Goal: Information Seeking & Learning: Learn about a topic

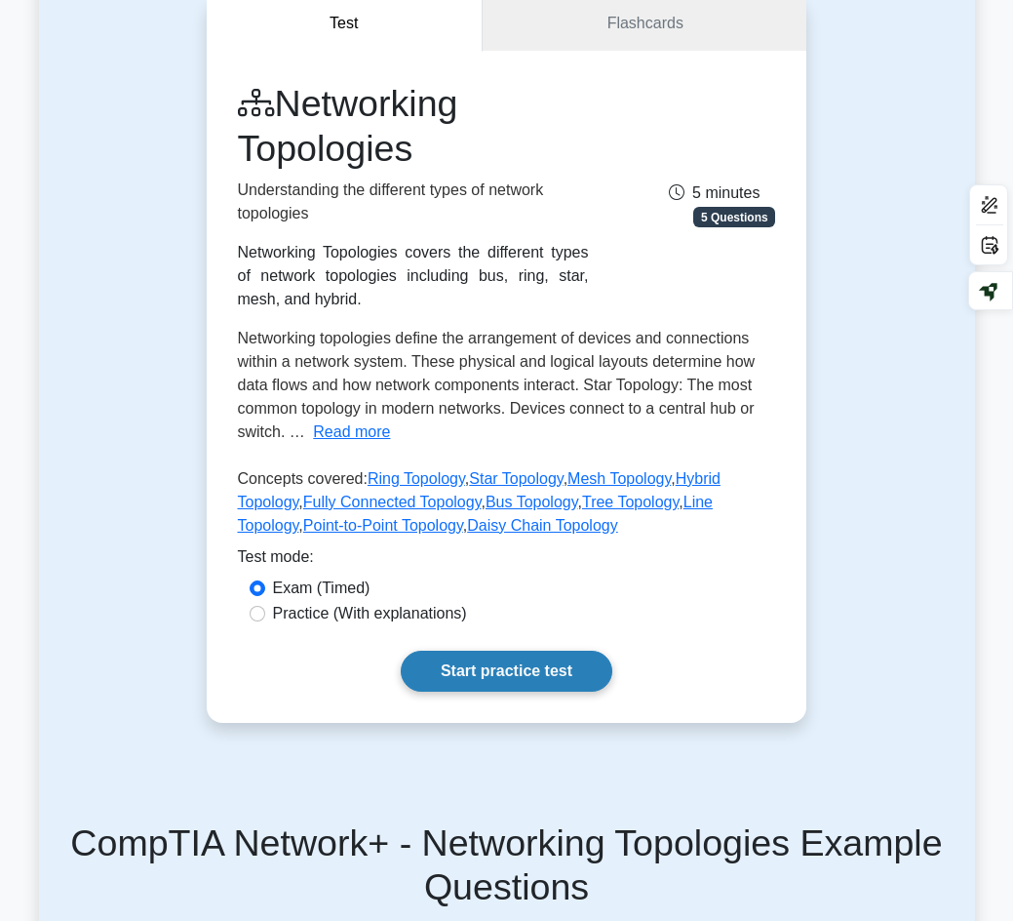
scroll to position [195, 0]
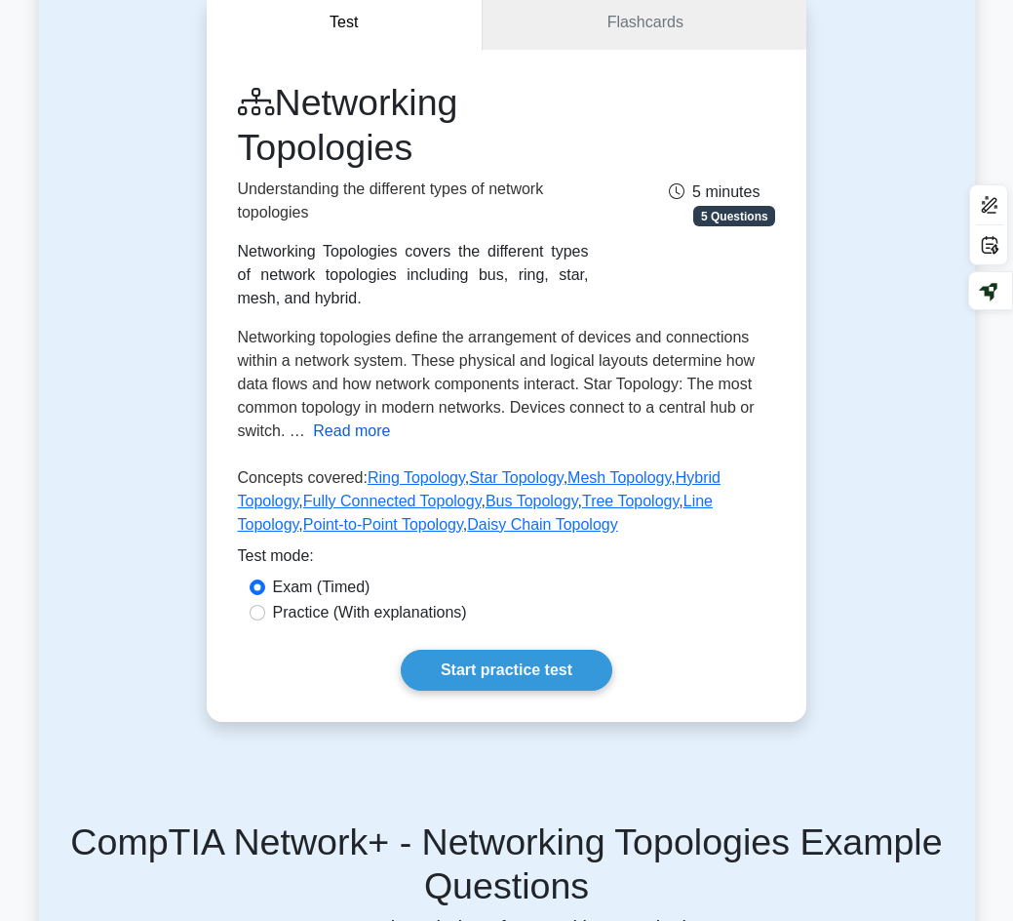
click at [329, 426] on button "Read more" at bounding box center [351, 430] width 77 height 23
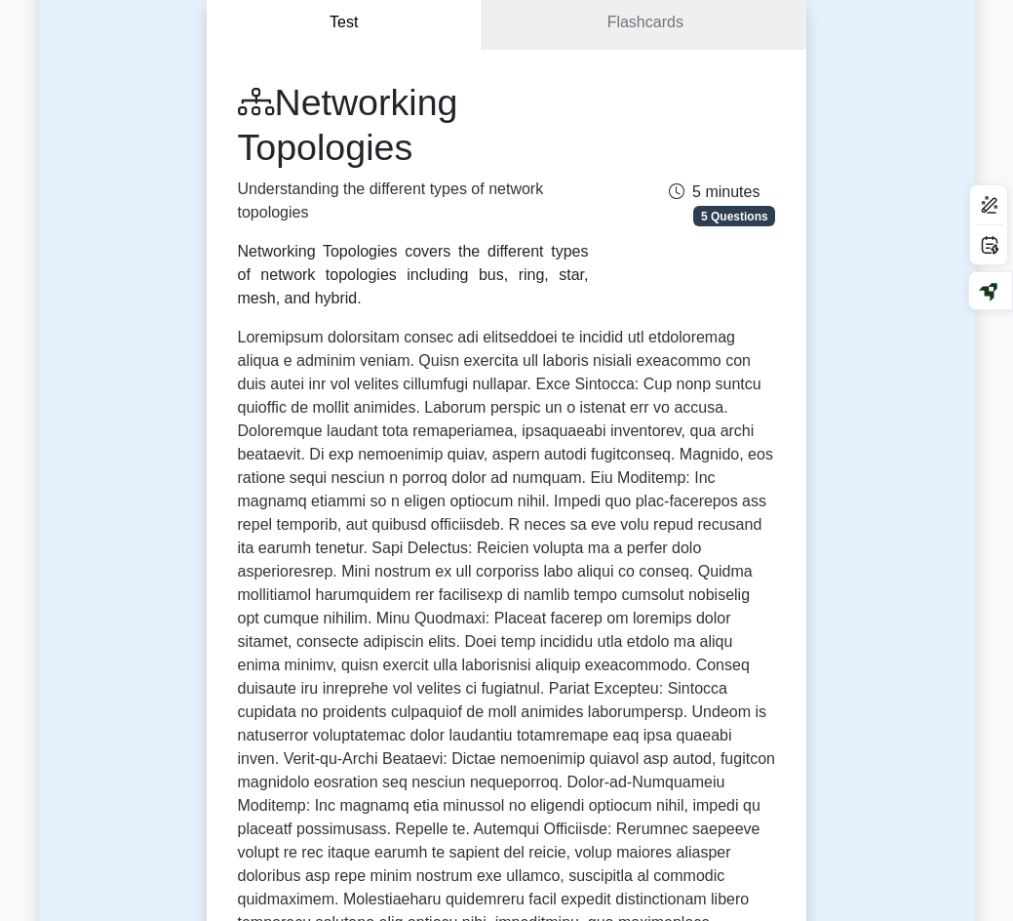
click at [742, 219] on span "5 Questions" at bounding box center [734, 216] width 82 height 20
click at [691, 29] on link "Flashcards" at bounding box center [645, 23] width 324 height 56
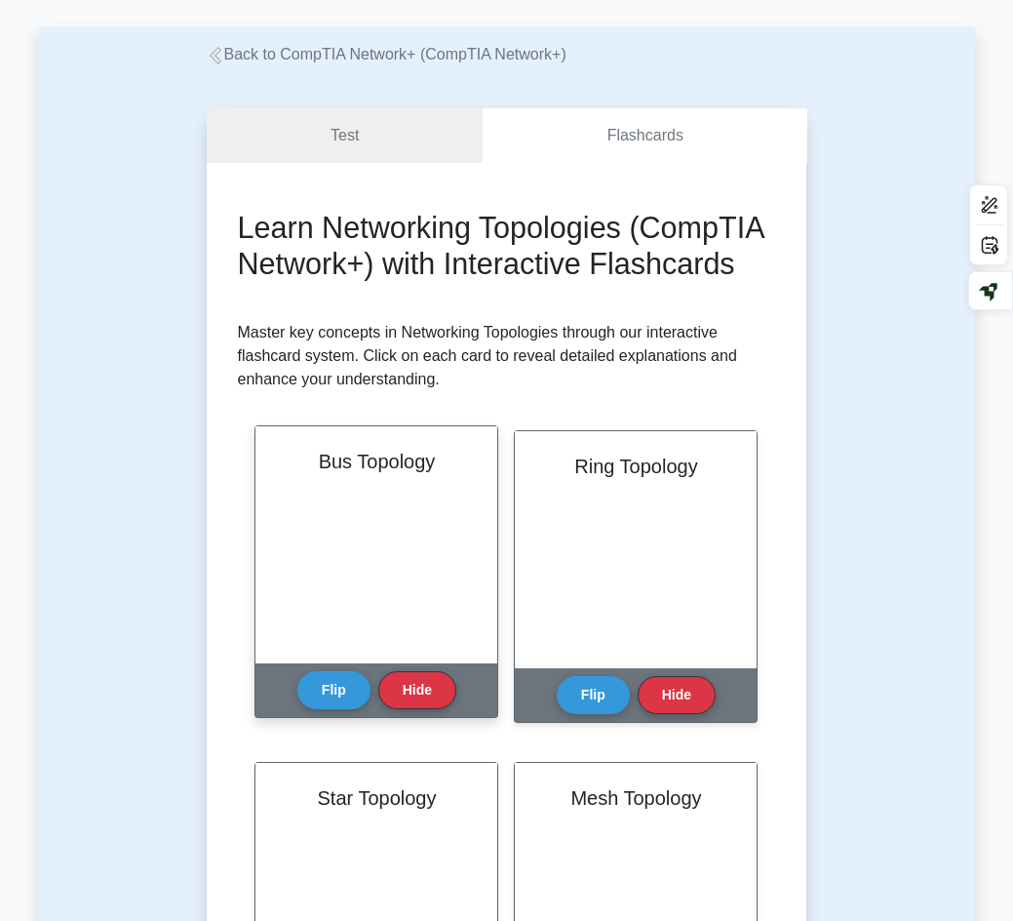
scroll to position [195, 0]
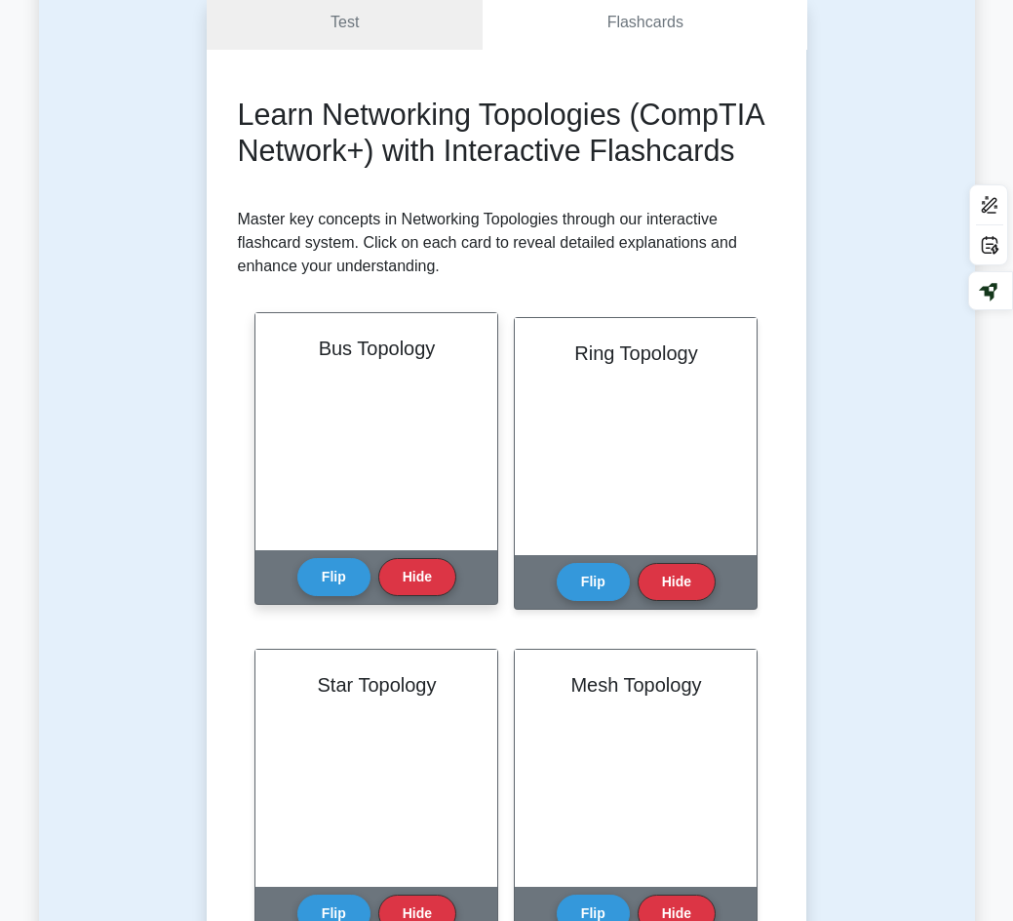
click at [381, 515] on div "Bus Topology" at bounding box center [377, 431] width 242 height 237
click at [352, 595] on button "Flip" at bounding box center [333, 576] width 73 height 38
